Goal: Task Accomplishment & Management: Manage account settings

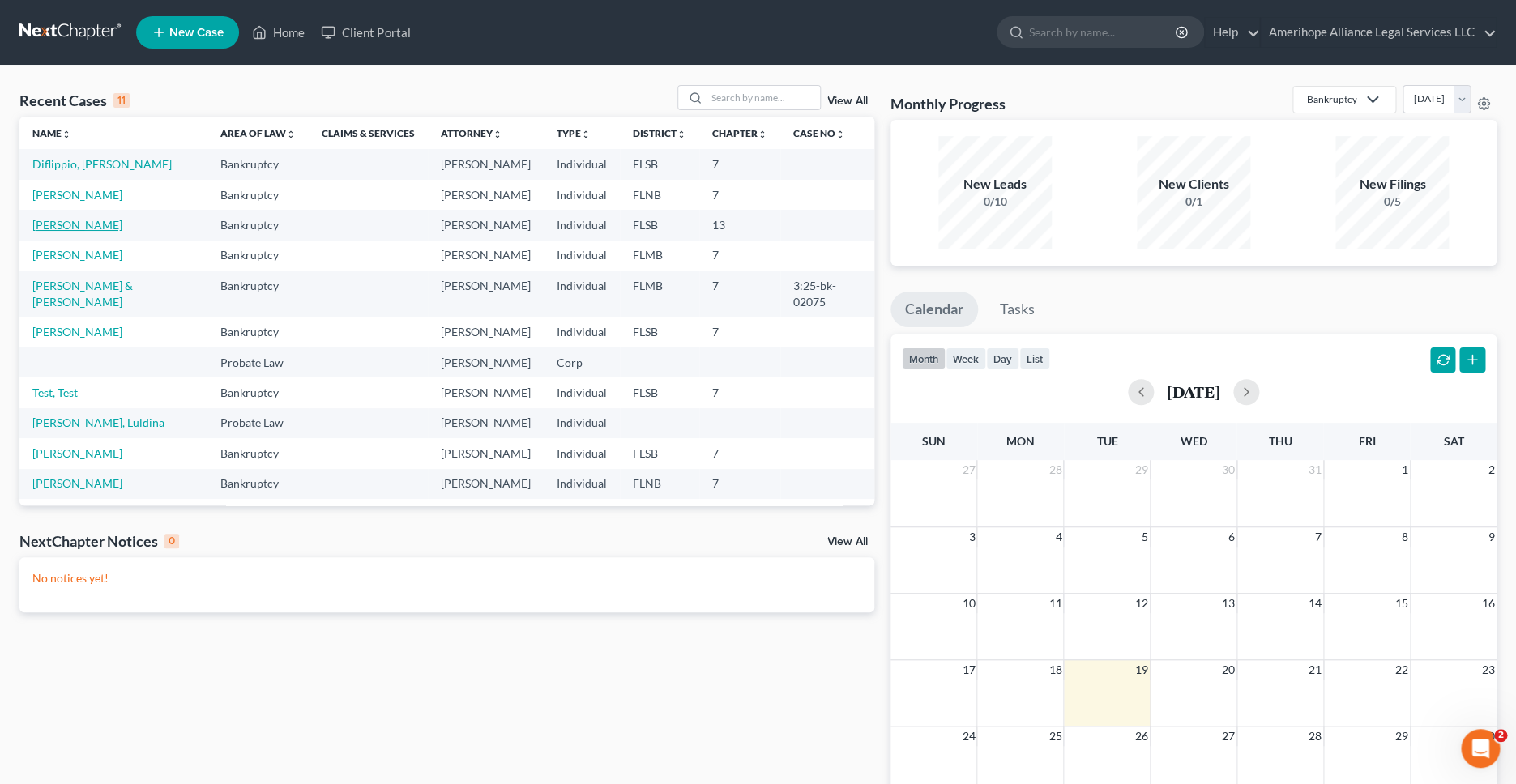
click at [75, 226] on link "[PERSON_NAME]" at bounding box center [77, 225] width 90 height 14
click at [80, 195] on link "[PERSON_NAME]" at bounding box center [77, 195] width 90 height 14
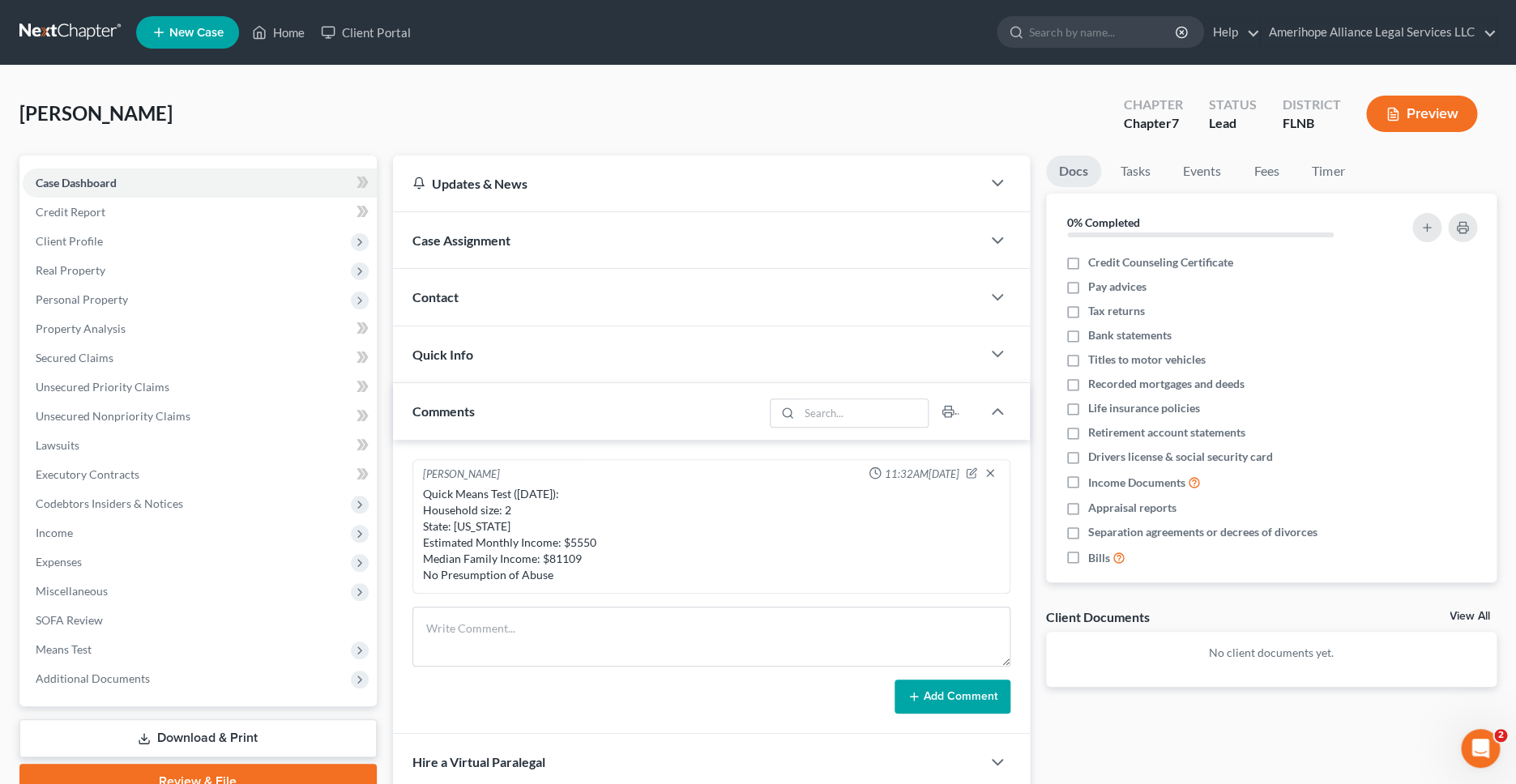
click at [78, 41] on link at bounding box center [71, 33] width 104 height 29
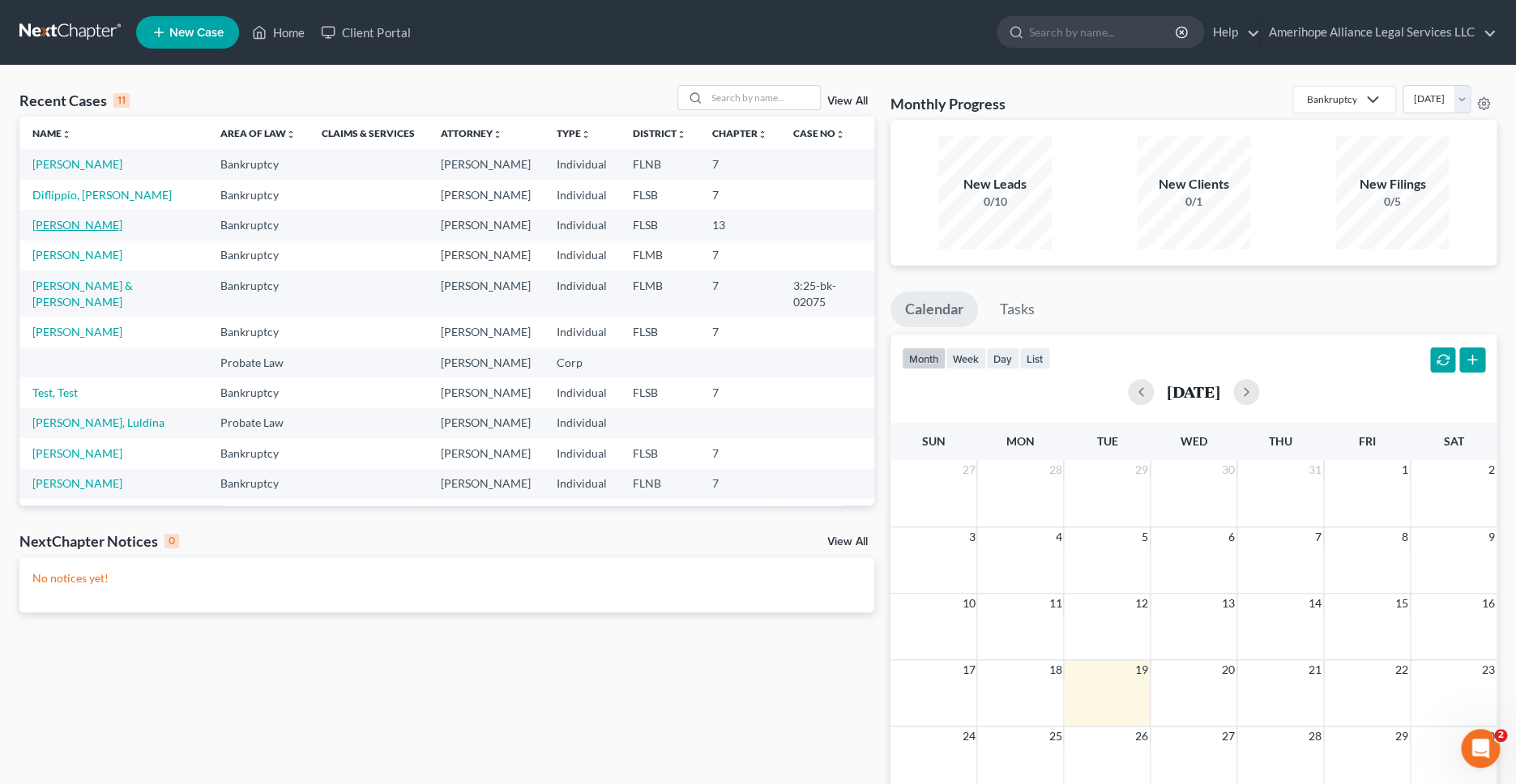
click at [83, 223] on link "[PERSON_NAME]" at bounding box center [77, 225] width 90 height 14
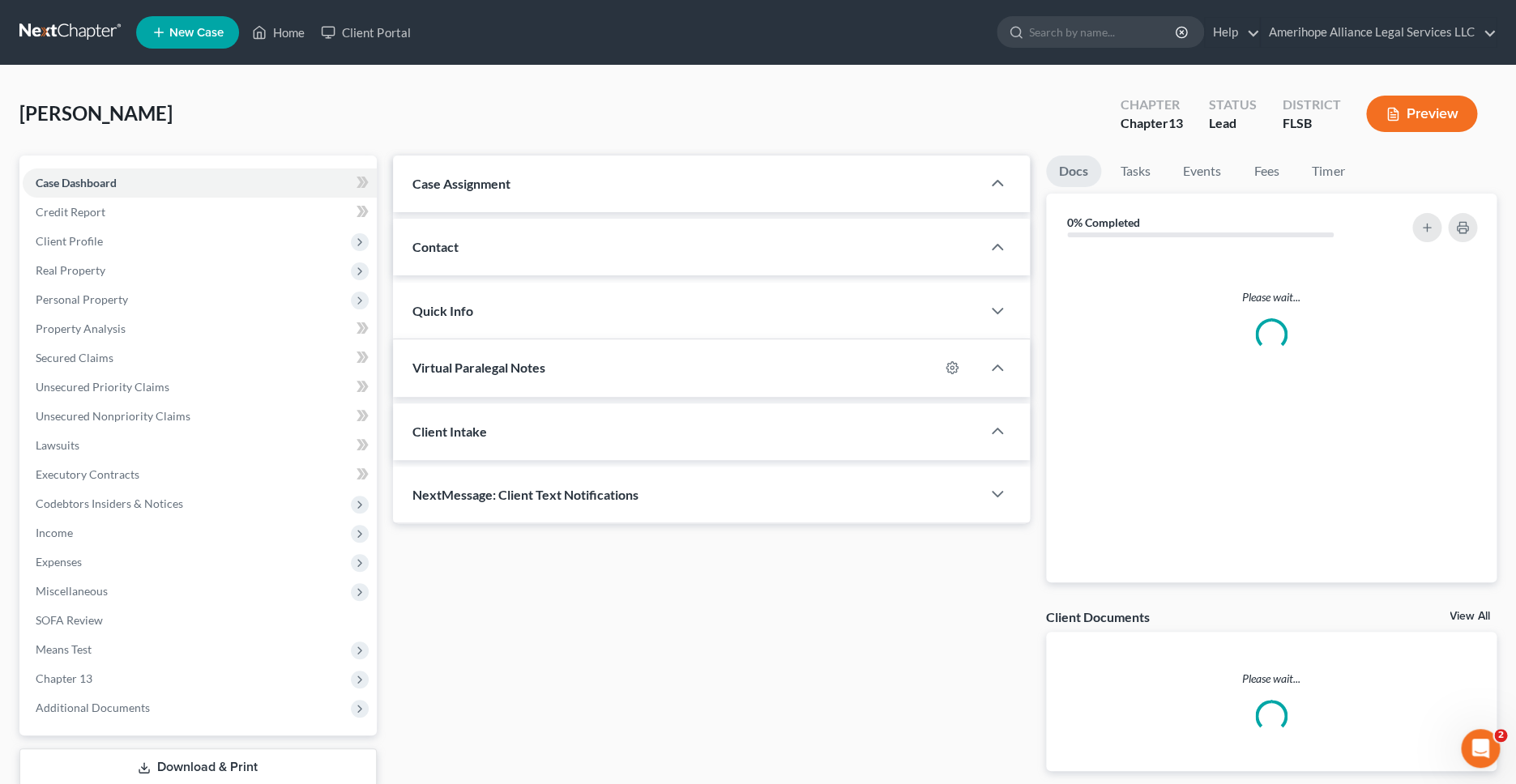
select select "25435"
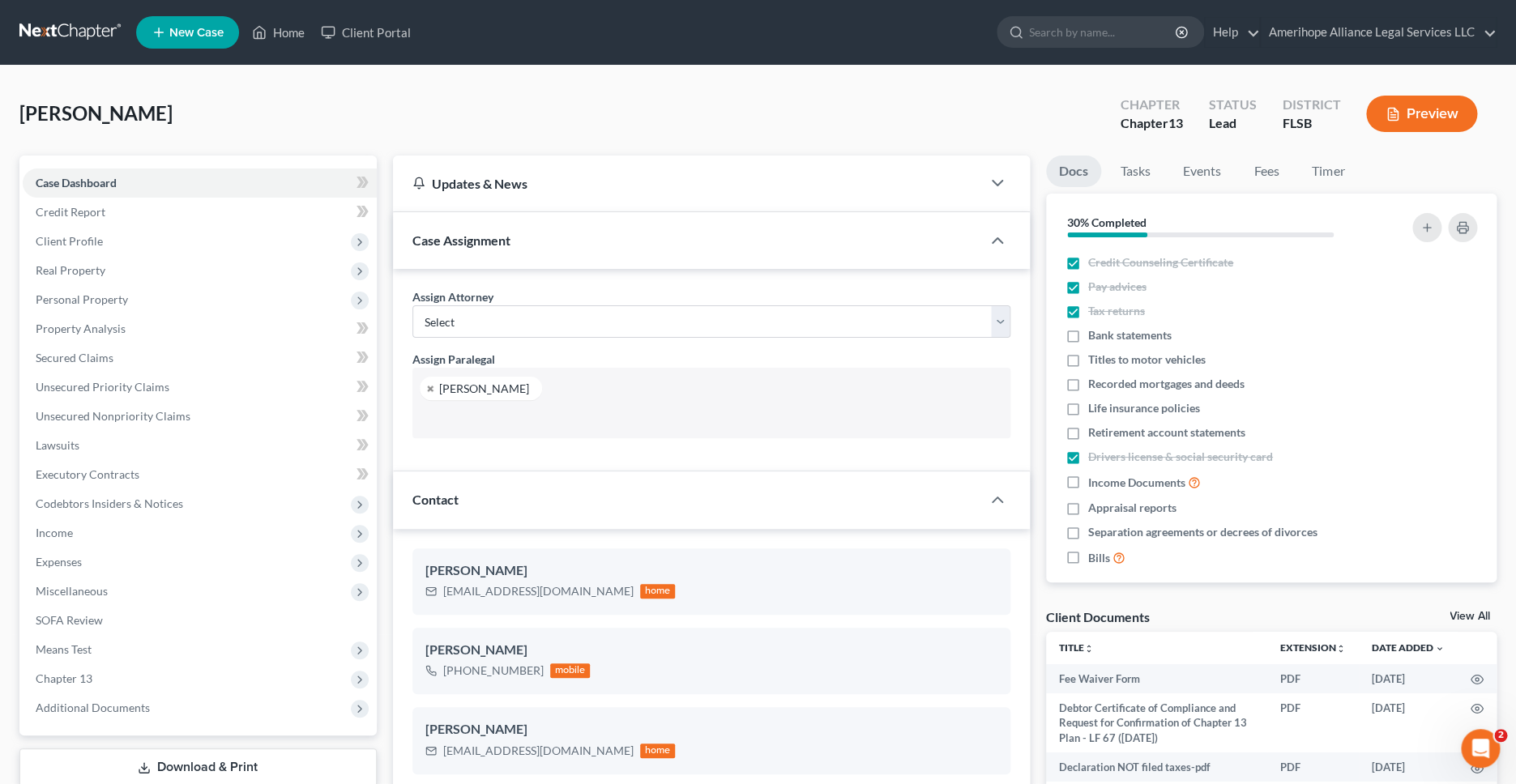
scroll to position [279, 0]
click at [61, 41] on link at bounding box center [71, 33] width 104 height 29
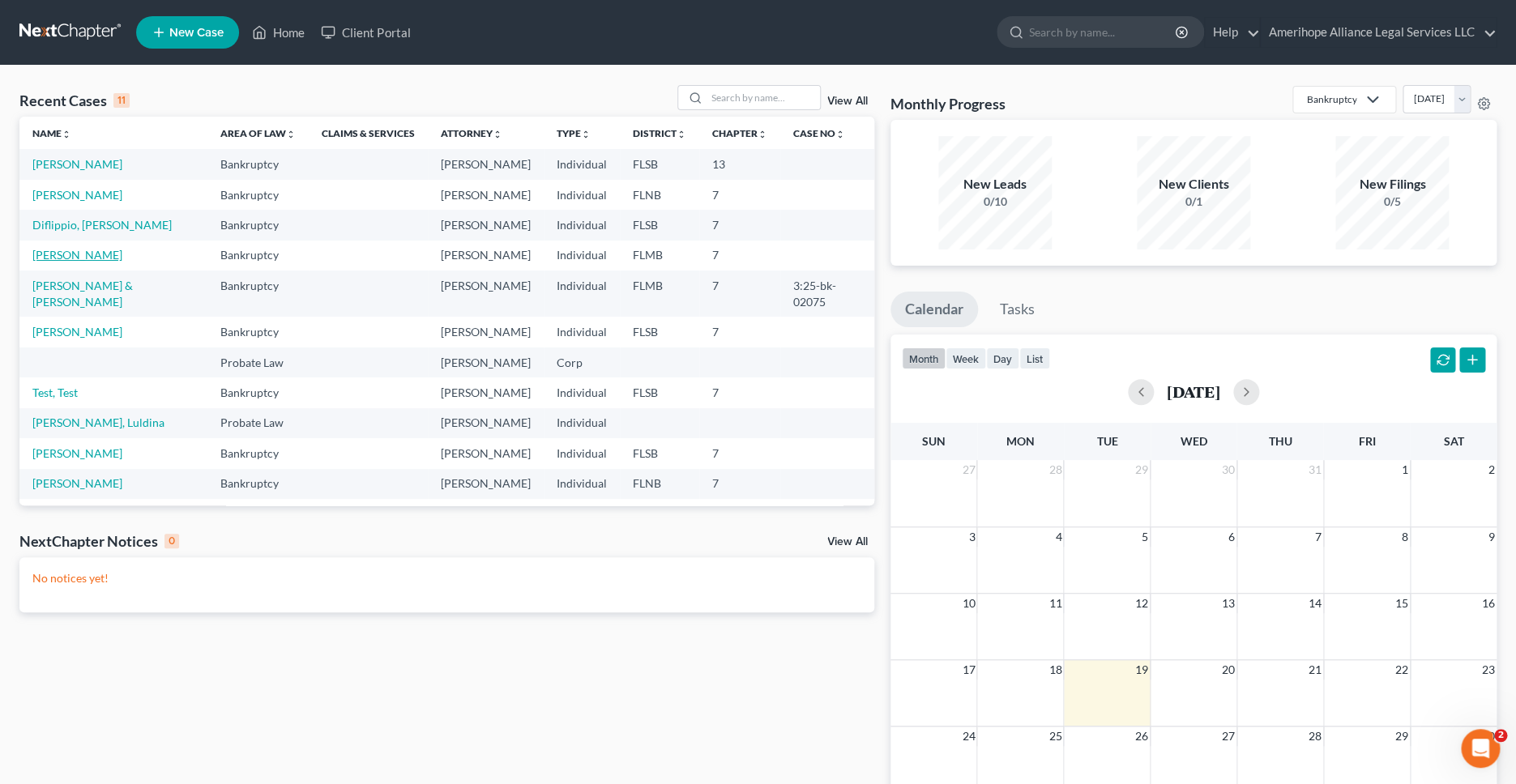
click at [61, 256] on link "[PERSON_NAME]" at bounding box center [77, 255] width 90 height 14
select select "1"
select select
select select "8"
select select "0"
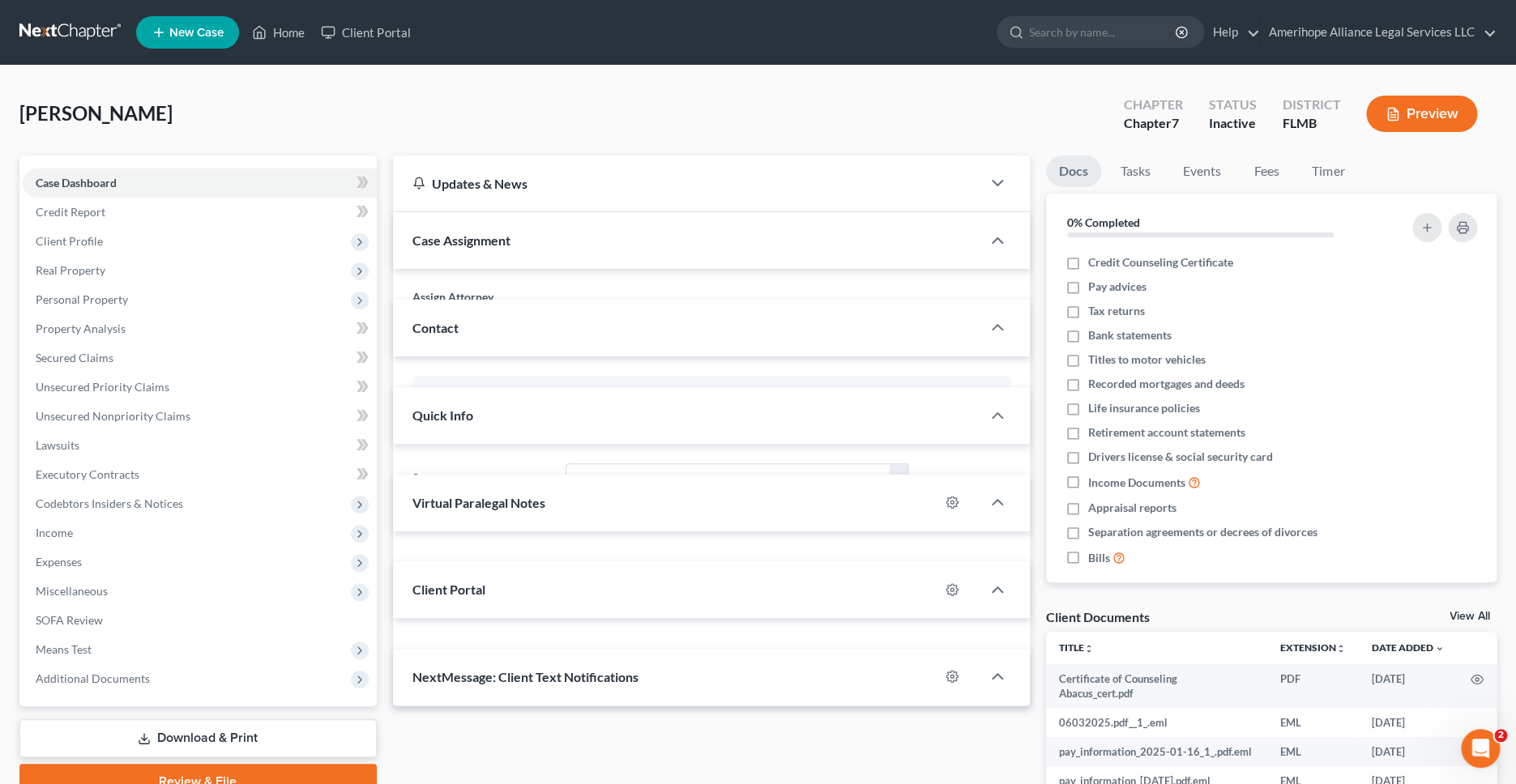
select select "25138"
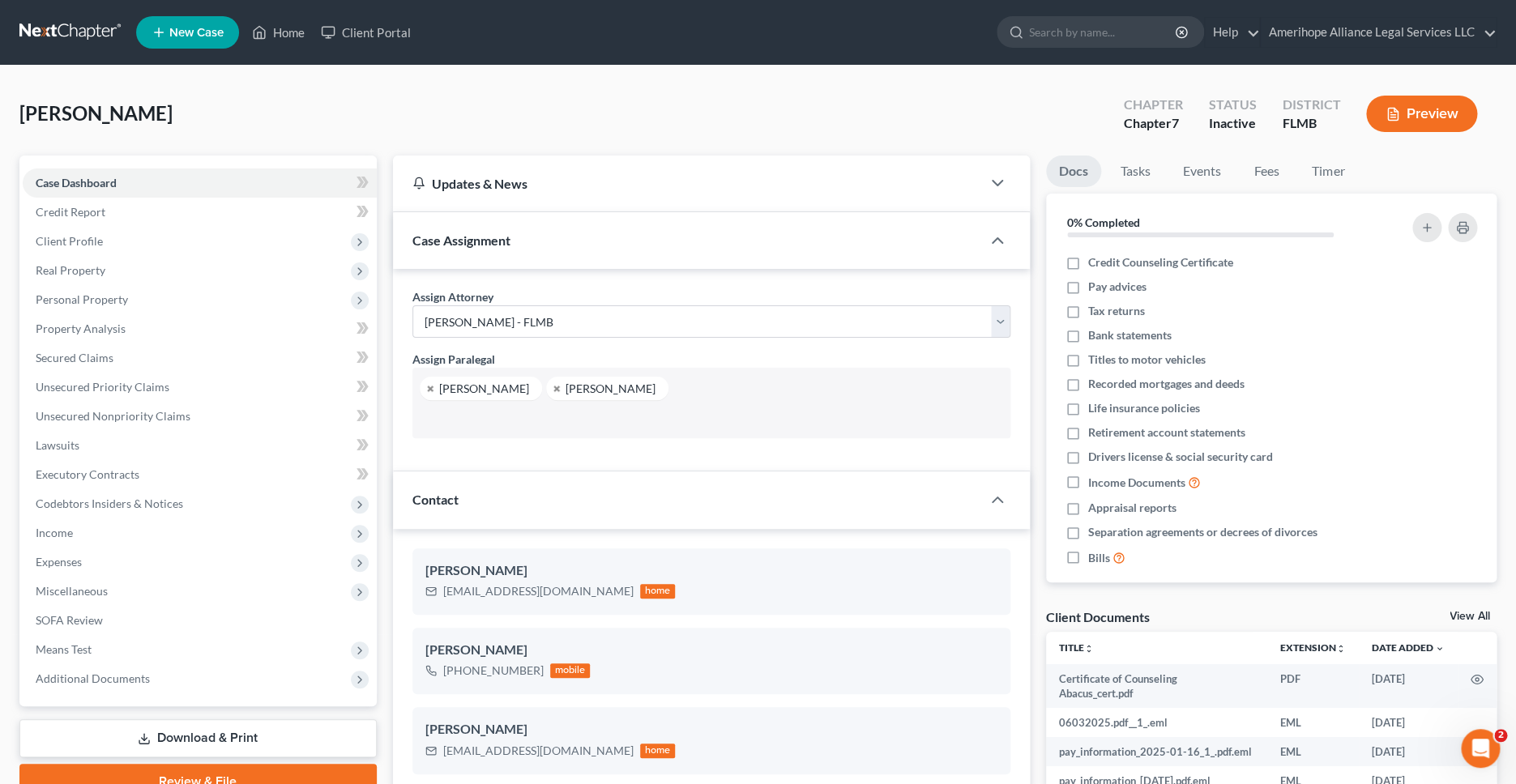
scroll to position [826, 0]
